Goal: Find specific page/section: Find specific page/section

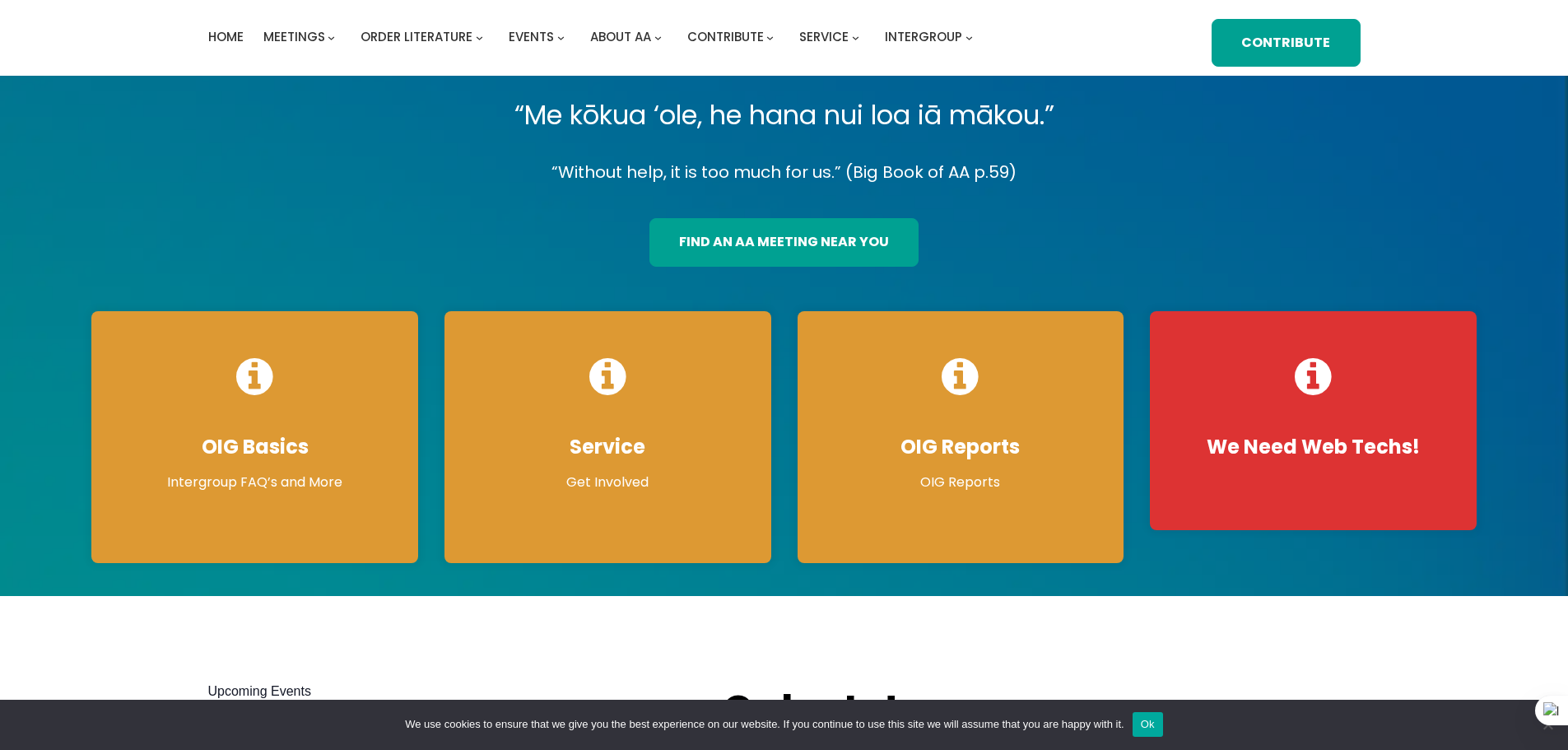
scroll to position [82, 0]
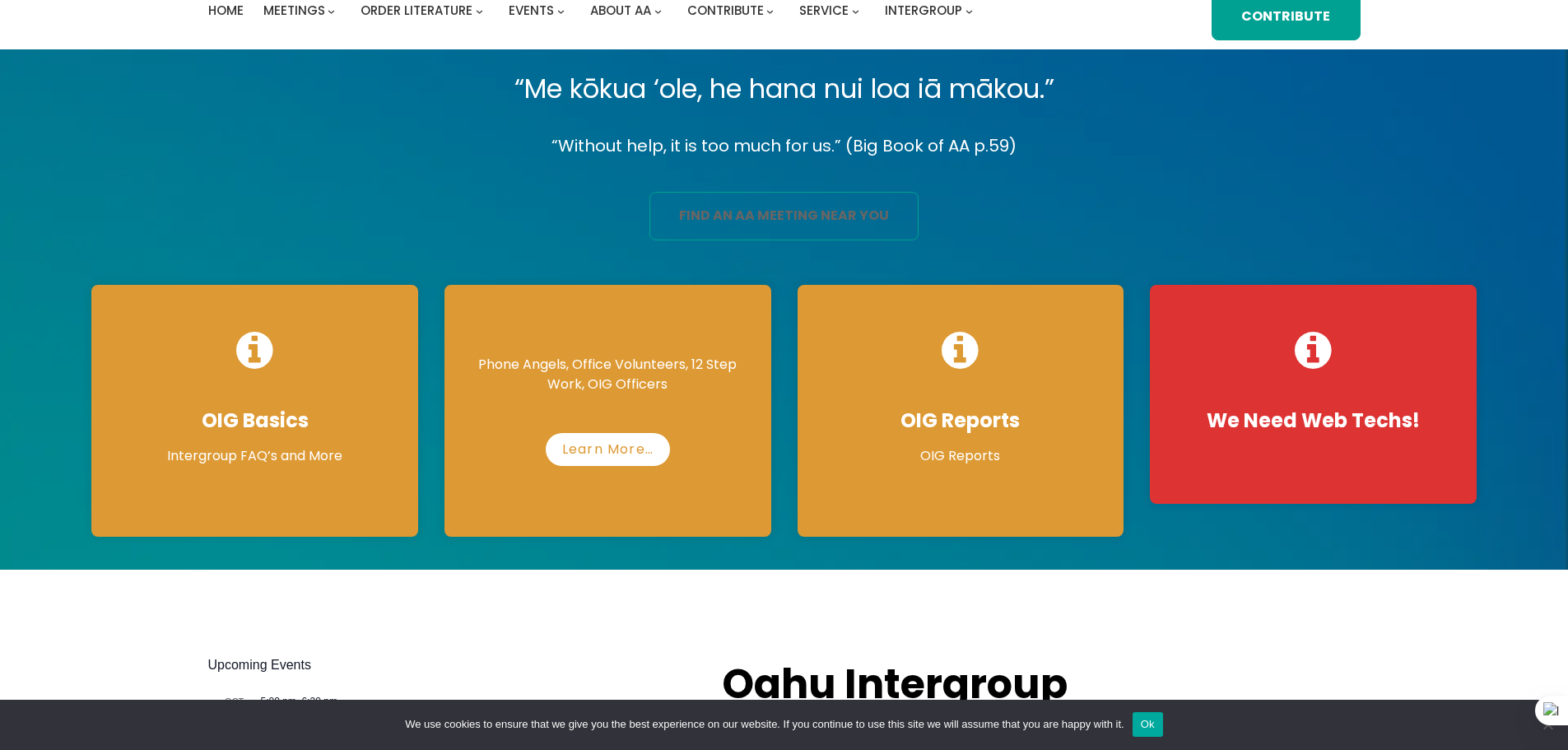
click at [815, 217] on link "find an aa meeting near you" at bounding box center [784, 216] width 269 height 48
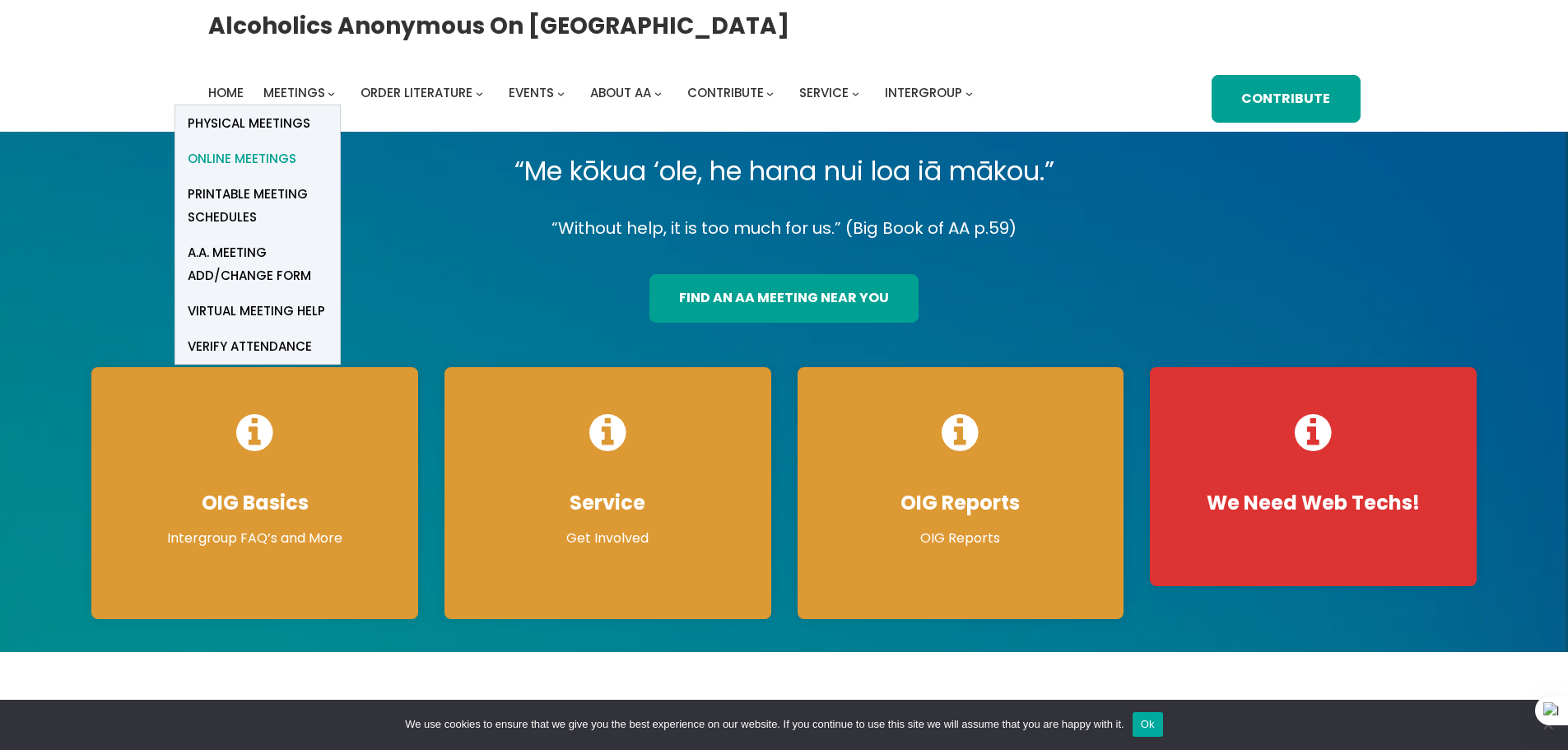
click at [279, 156] on span "Online Meetings" at bounding box center [242, 159] width 109 height 23
